Goal: Information Seeking & Learning: Learn about a topic

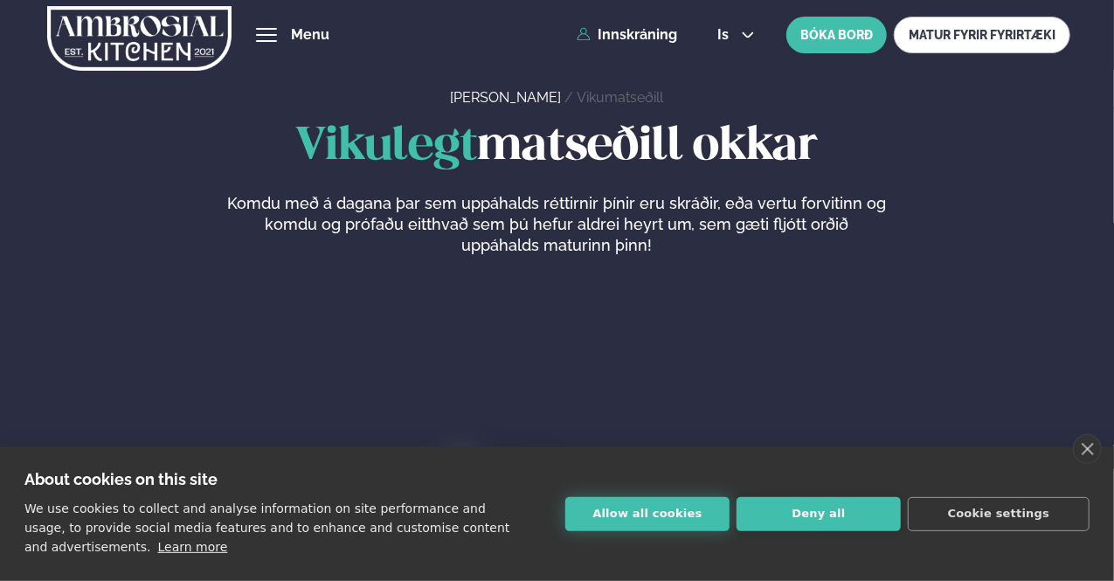
click at [604, 506] on button "Allow all cookies" at bounding box center [647, 514] width 164 height 34
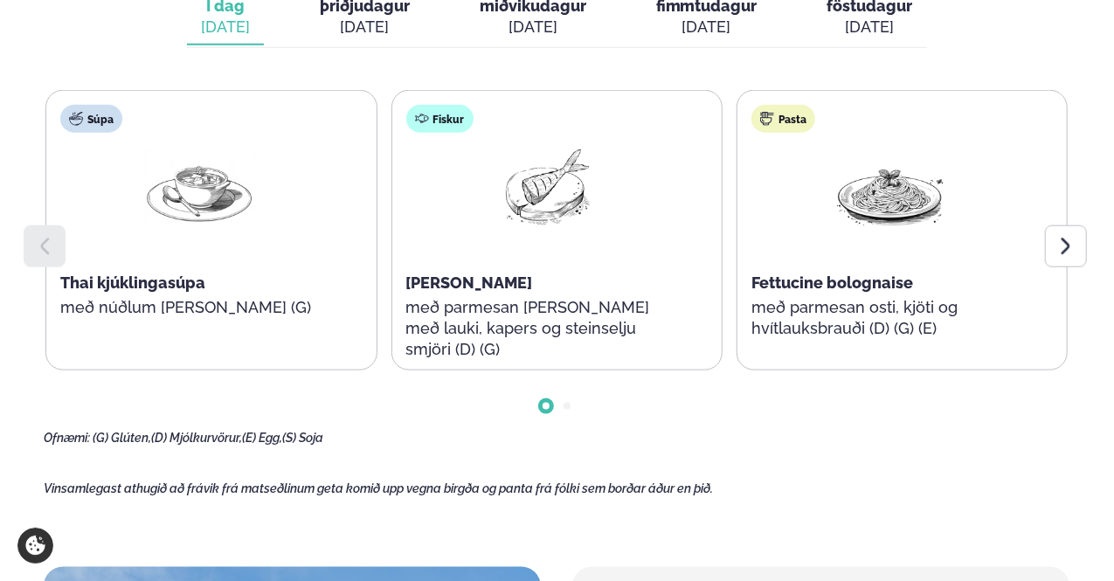
scroll to position [874, 0]
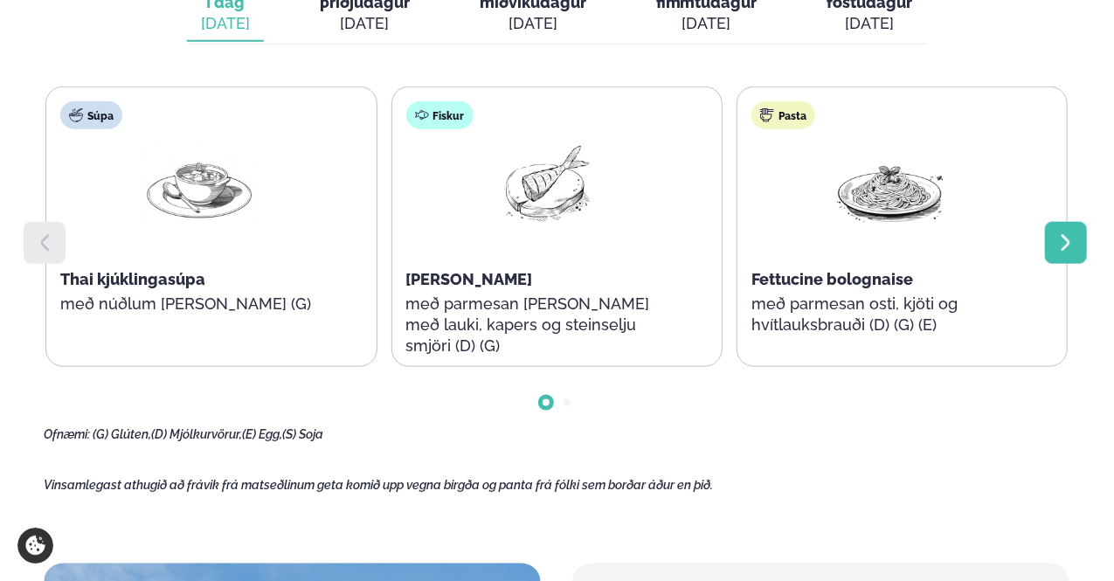
click at [1068, 242] on icon at bounding box center [1065, 242] width 9 height 17
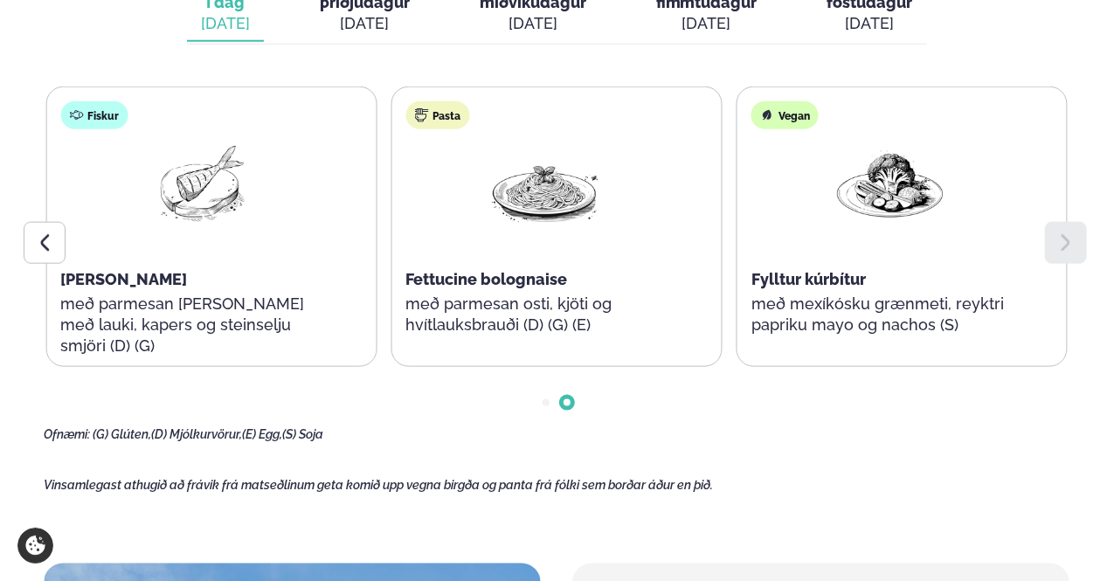
click at [1060, 240] on icon at bounding box center [1065, 242] width 21 height 21
click at [35, 237] on icon at bounding box center [44, 242] width 21 height 21
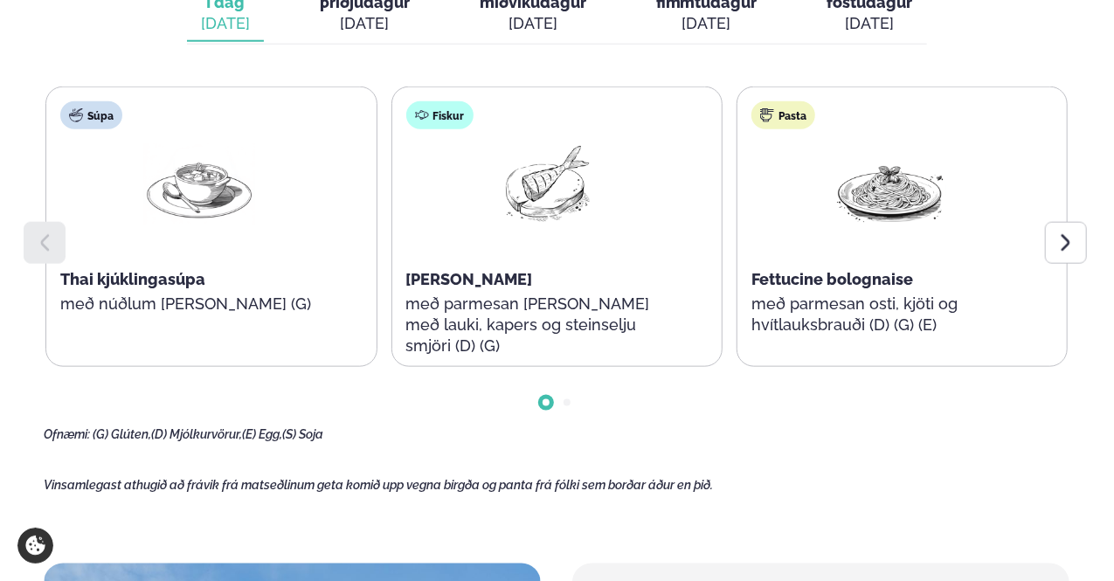
click at [35, 237] on icon at bounding box center [44, 242] width 21 height 21
click at [51, 245] on icon at bounding box center [44, 242] width 21 height 21
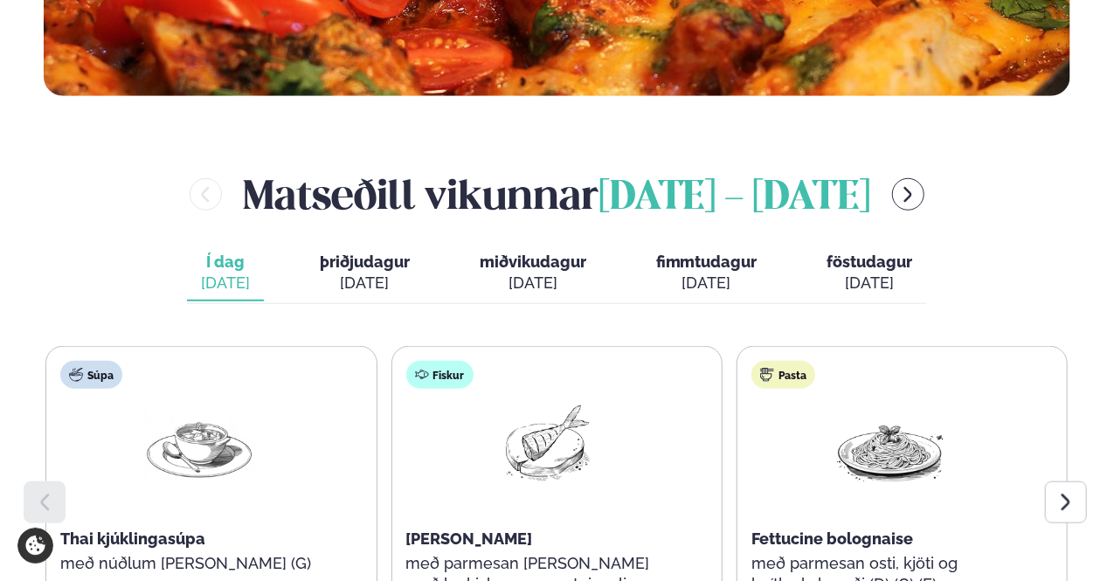
scroll to position [612, 0]
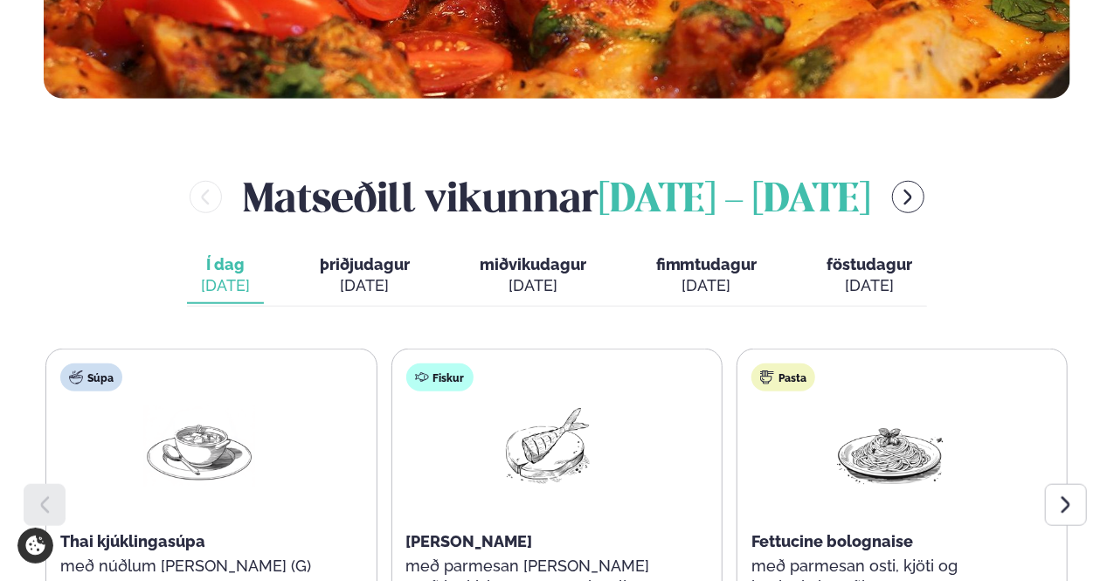
click at [367, 280] on div "[DATE]" at bounding box center [365, 285] width 90 height 21
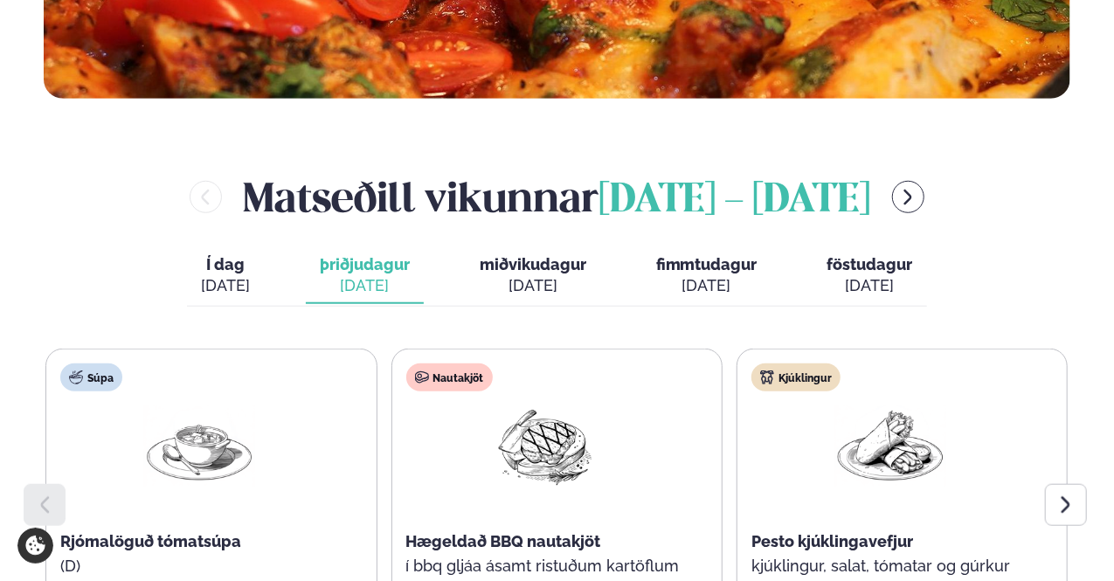
click at [526, 266] on span "miðvikudagur" at bounding box center [533, 264] width 107 height 18
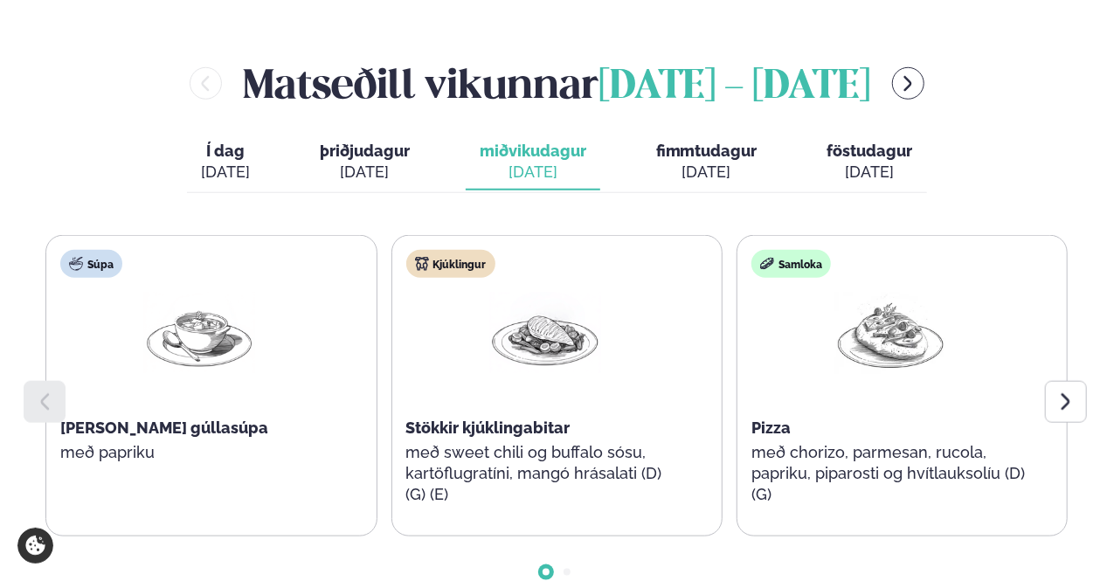
scroll to position [699, 0]
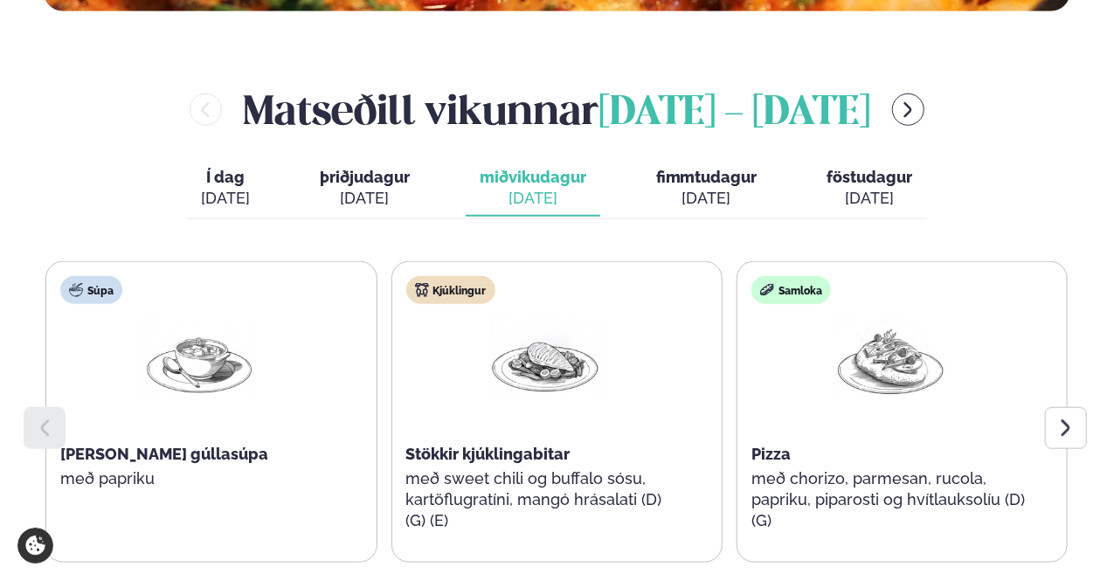
click at [683, 191] on div "[DATE]" at bounding box center [706, 198] width 101 height 21
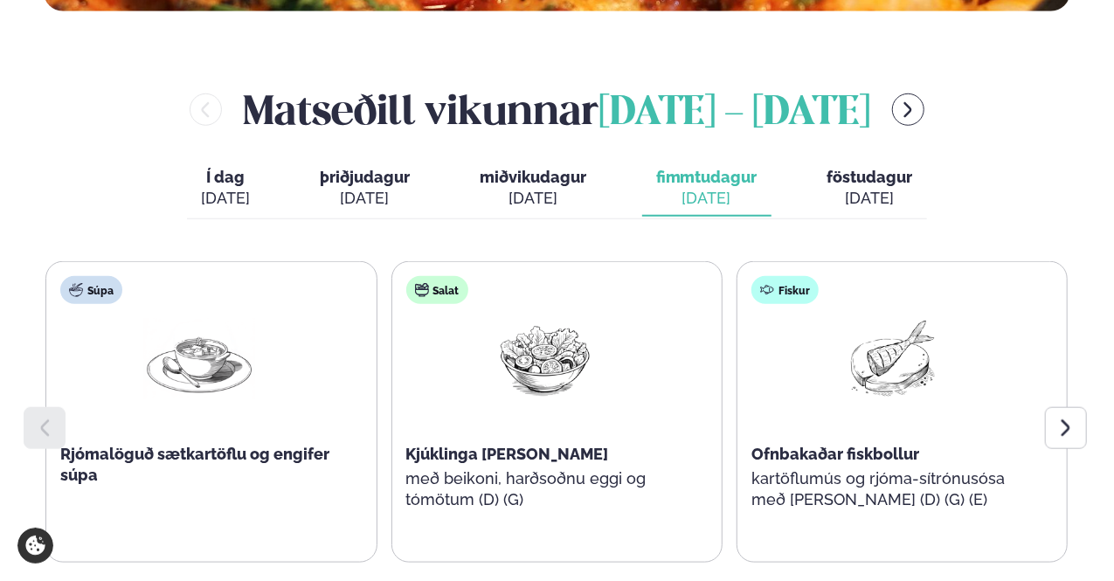
click at [858, 175] on span "föstudagur" at bounding box center [870, 177] width 86 height 18
